Goal: Book appointment/travel/reservation

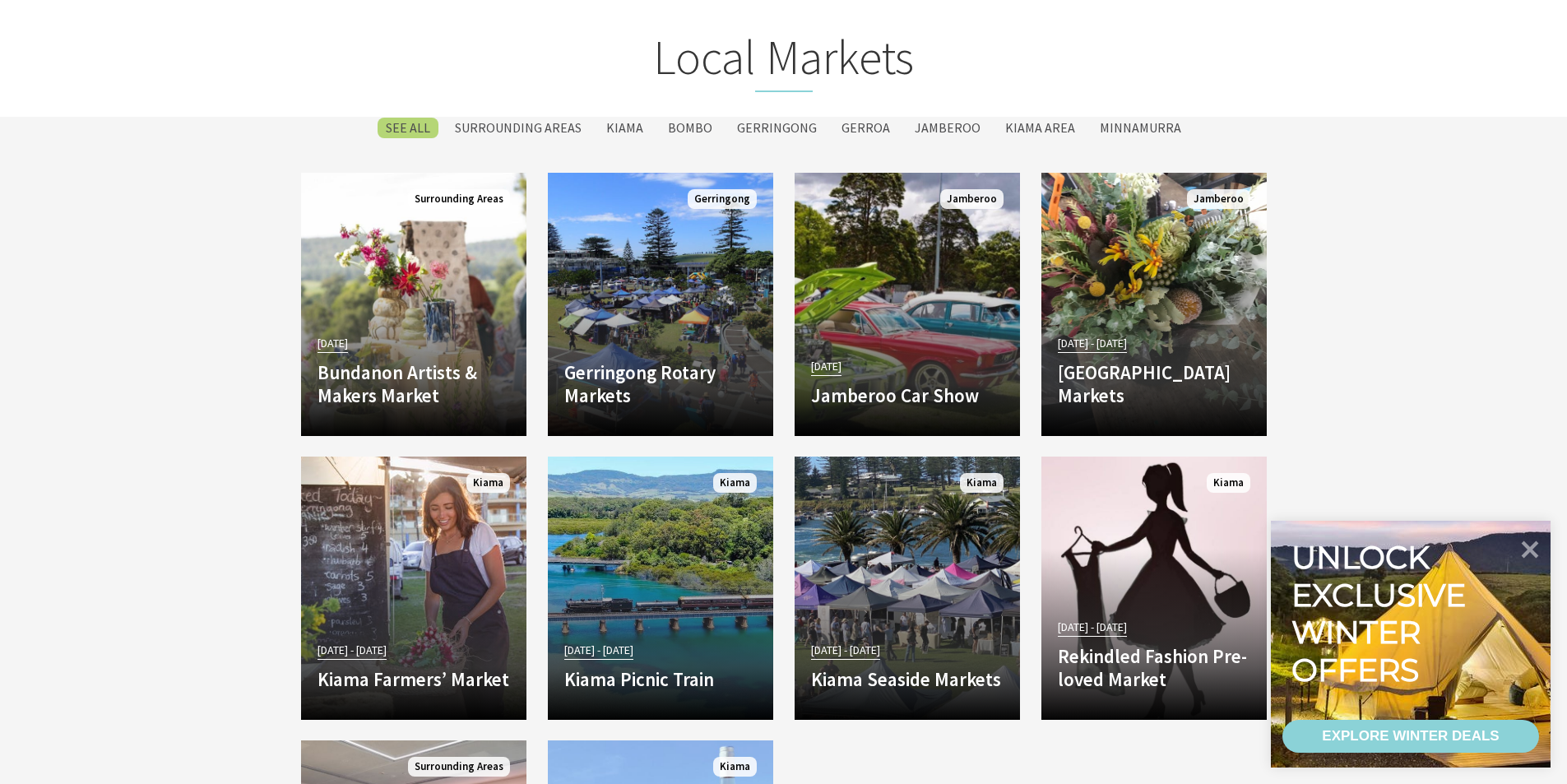
scroll to position [2878, 0]
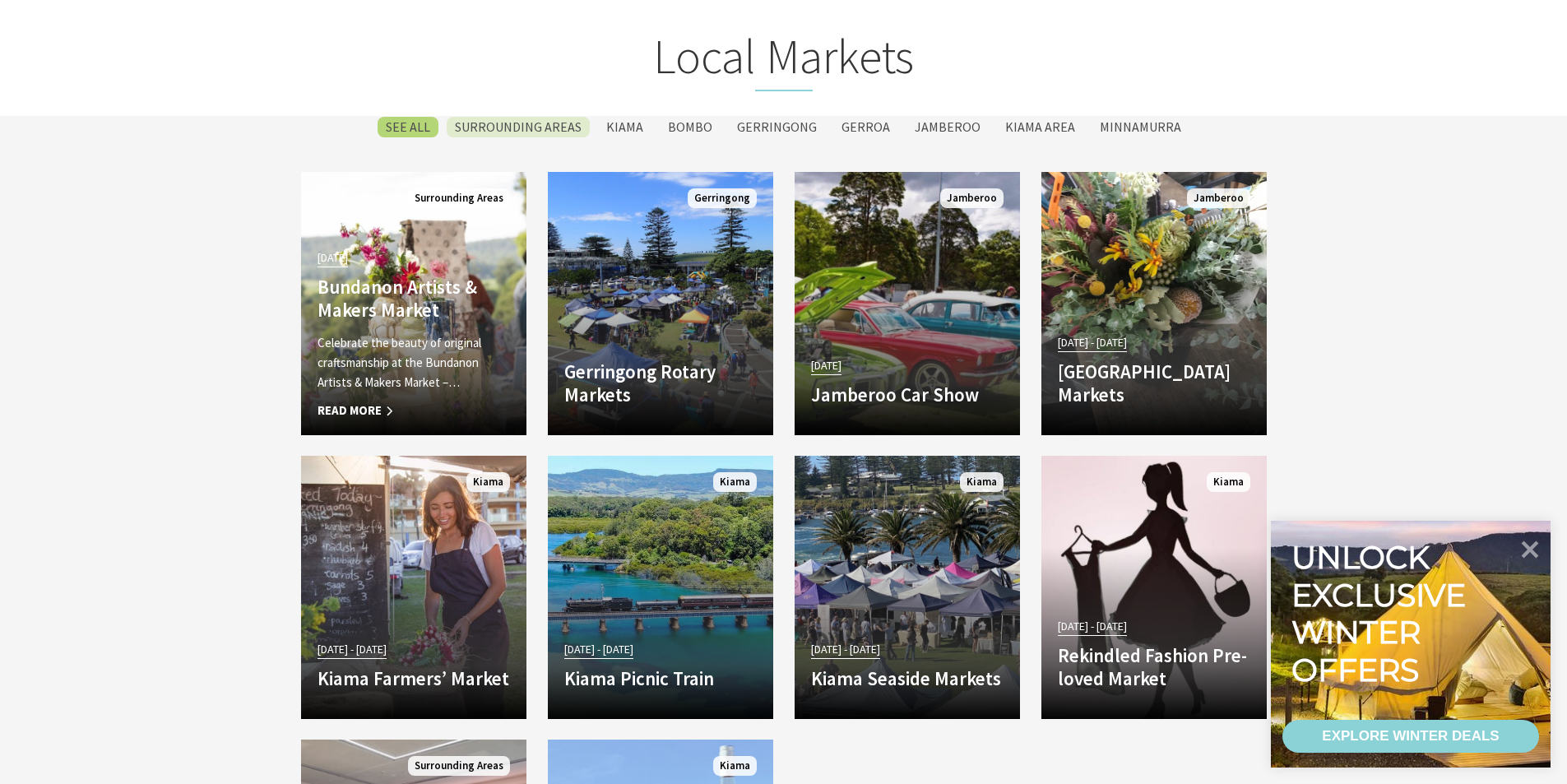
click at [539, 117] on label "Surrounding Areas" at bounding box center [518, 126] width 143 height 20
click at [0, 0] on input "Surrounding Areas" at bounding box center [0, 0] width 0 height 0
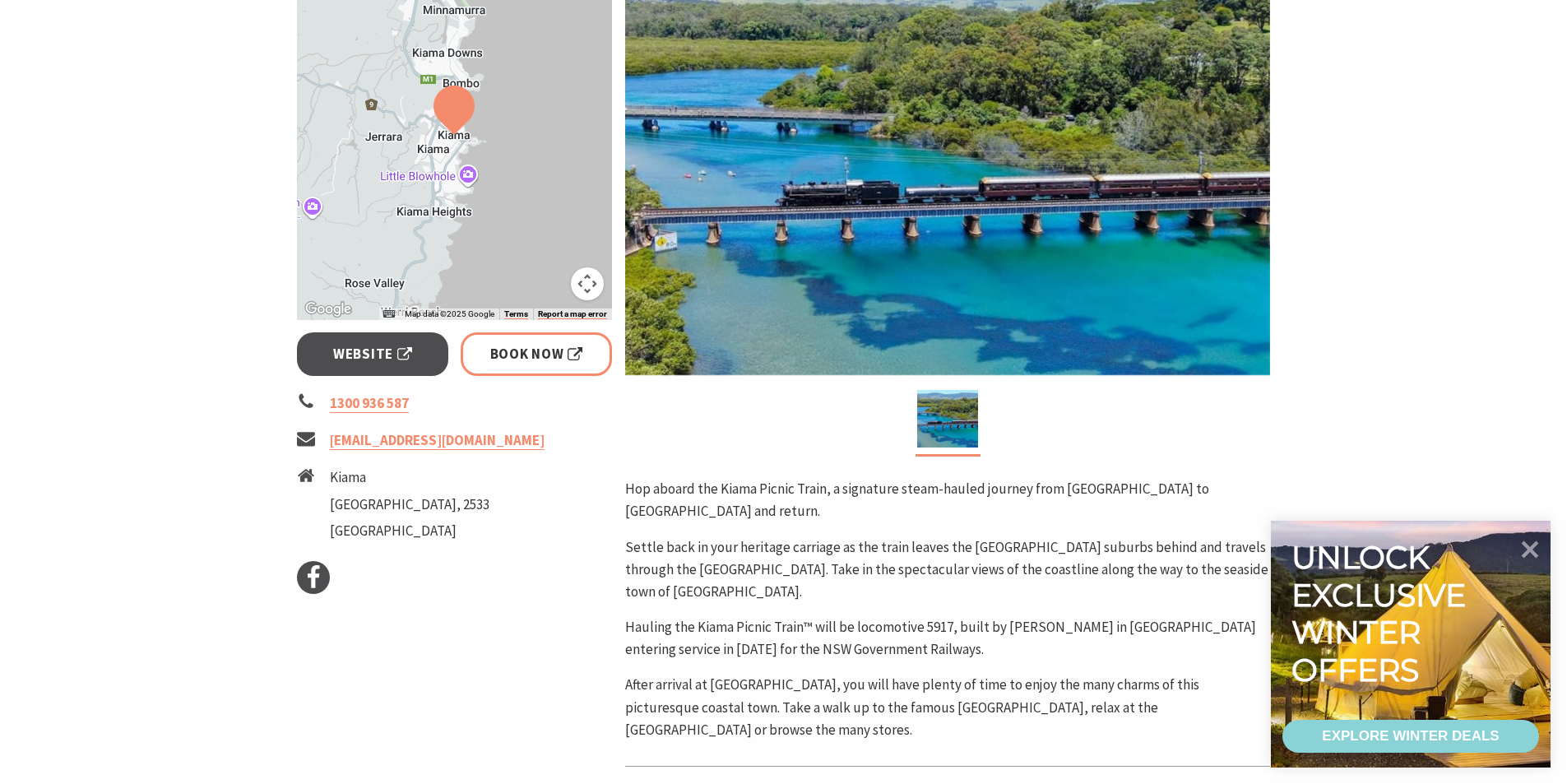
scroll to position [246, 0]
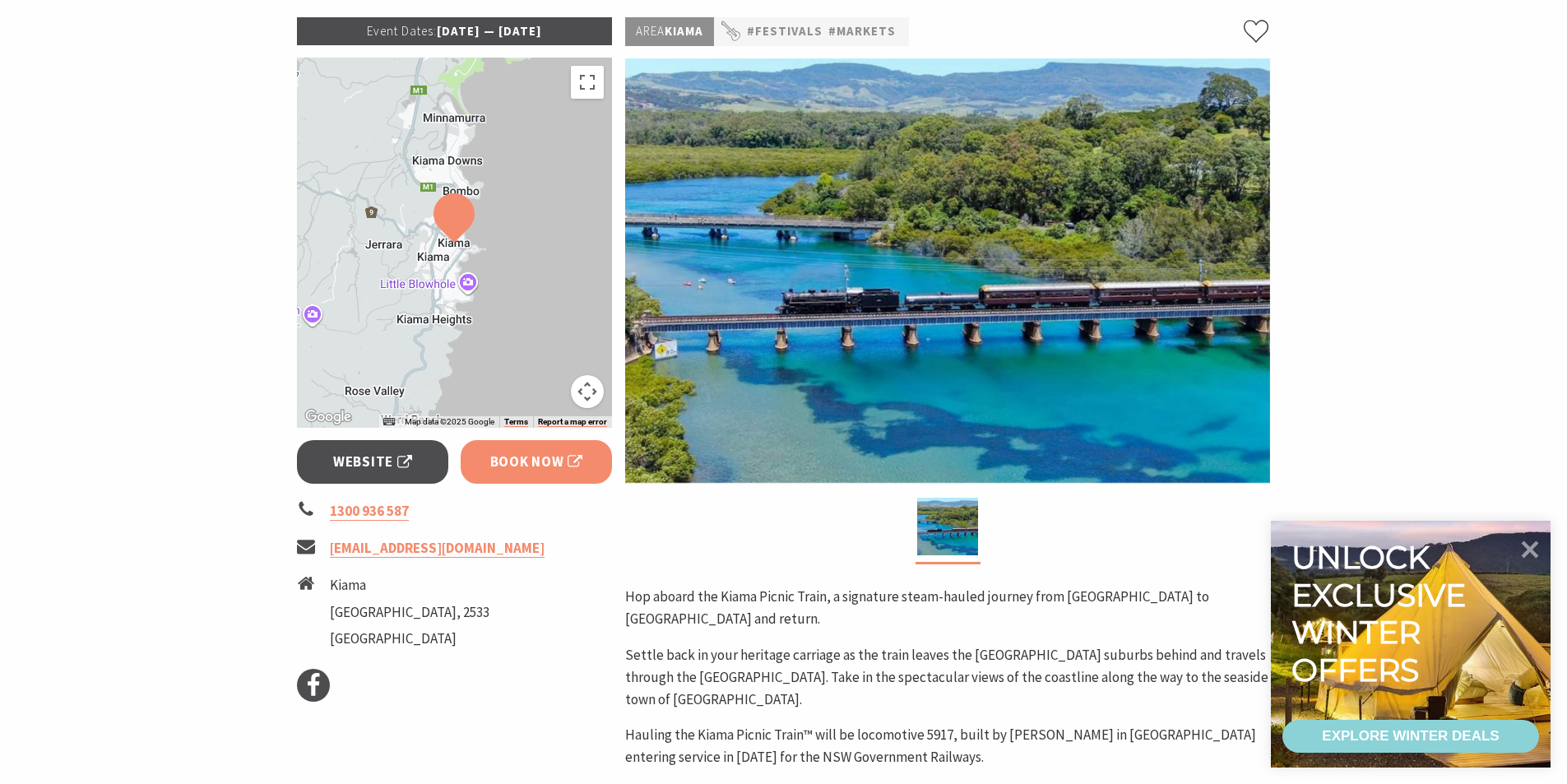
click at [518, 460] on span "Book Now" at bounding box center [537, 461] width 93 height 22
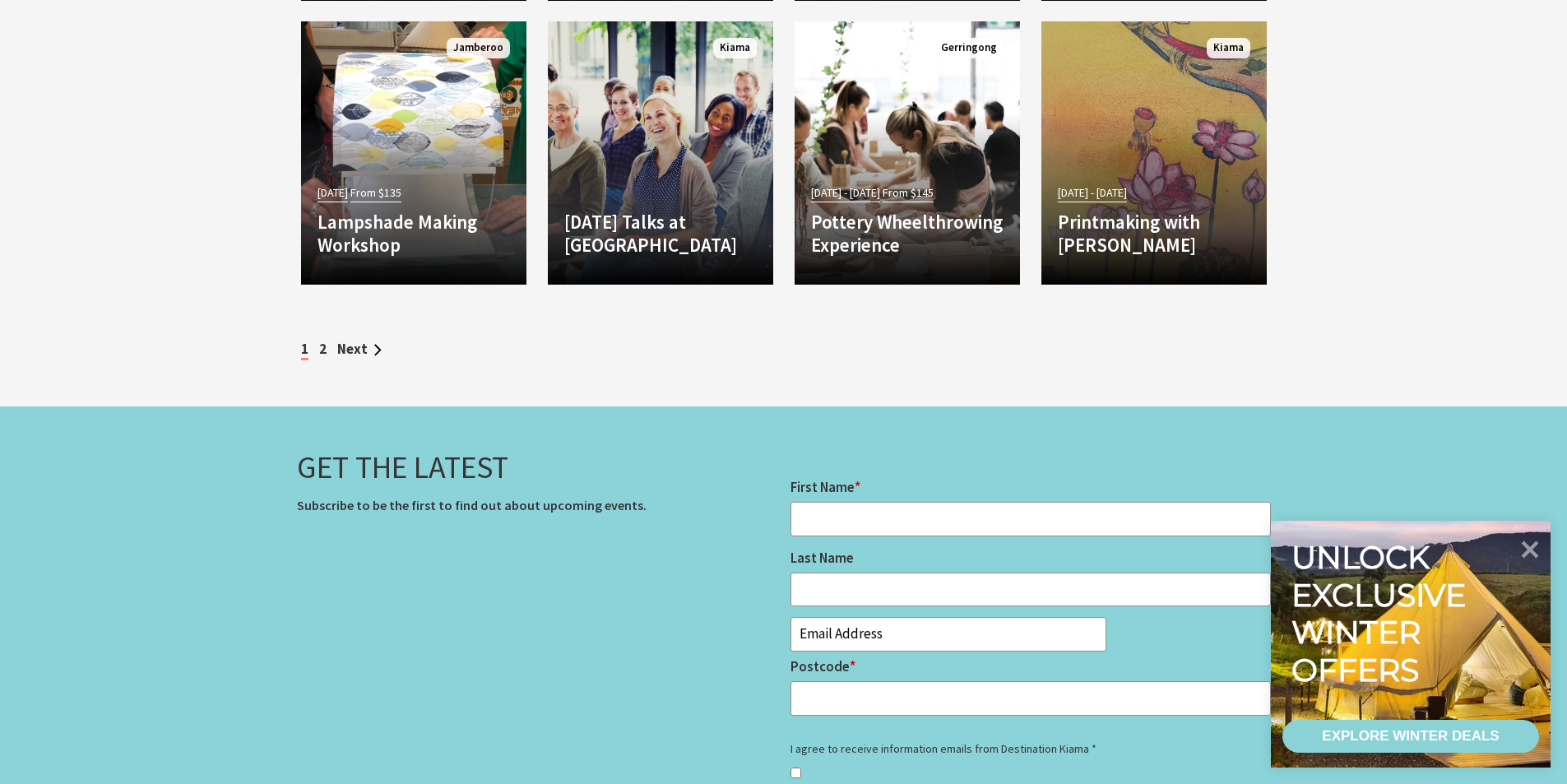
scroll to position [5839, 0]
